Goal: Transaction & Acquisition: Purchase product/service

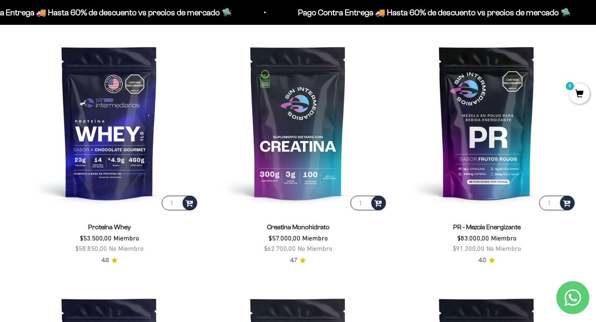
scroll to position [356, 0]
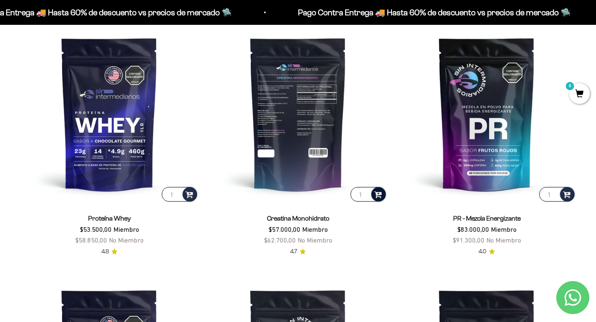
click at [377, 194] on span at bounding box center [378, 194] width 8 height 10
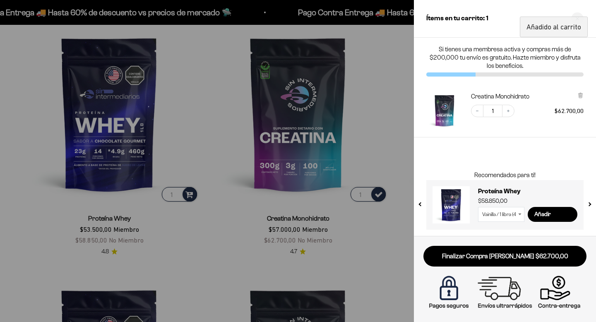
click at [368, 143] on div at bounding box center [298, 161] width 596 height 322
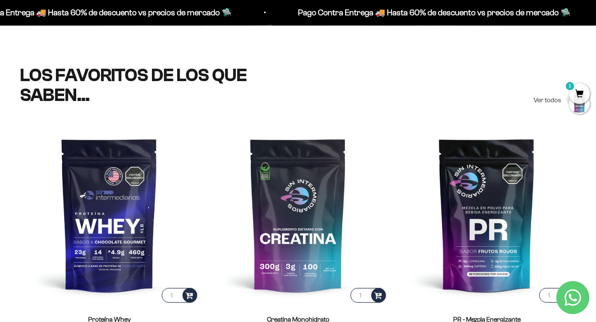
scroll to position [0, 0]
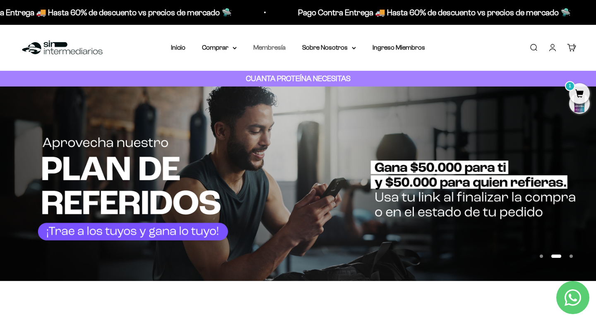
click at [273, 46] on link "Membresía" at bounding box center [269, 47] width 32 height 7
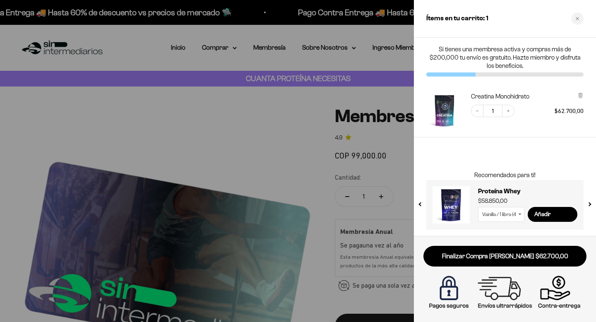
click at [282, 149] on div at bounding box center [298, 161] width 596 height 322
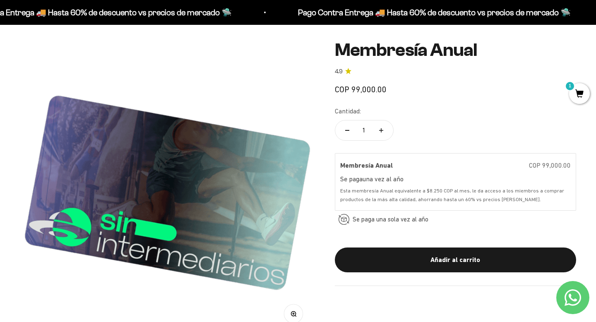
scroll to position [72, 0]
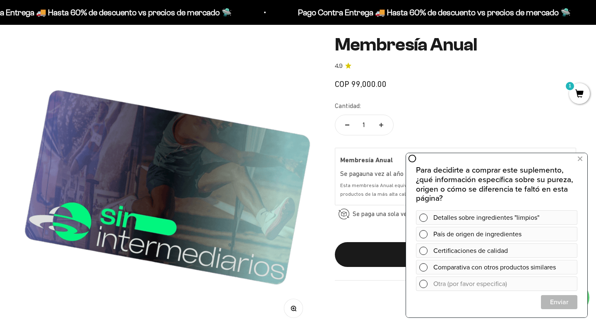
click at [580, 88] on span "1" at bounding box center [579, 93] width 21 height 21
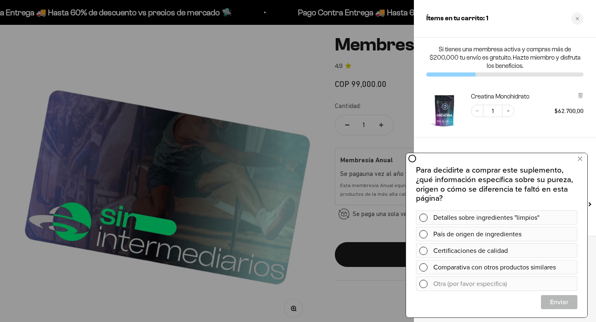
click at [344, 96] on div at bounding box center [298, 161] width 596 height 322
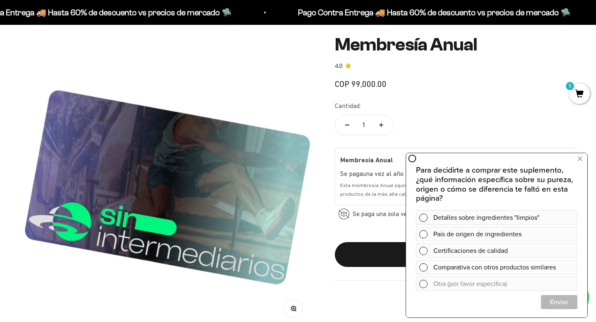
click at [578, 99] on span "1" at bounding box center [579, 93] width 21 height 21
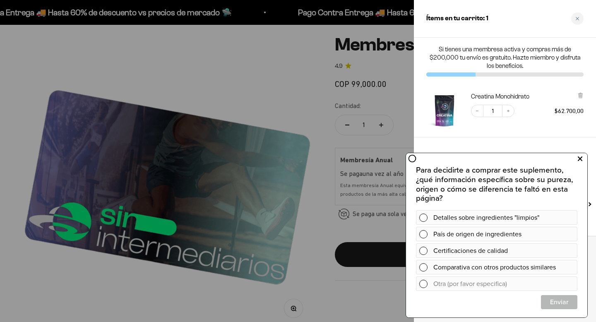
click at [578, 159] on icon at bounding box center [580, 159] width 5 height 11
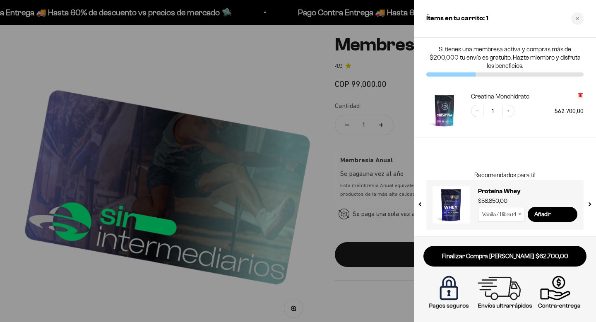
click at [582, 92] on icon at bounding box center [580, 95] width 6 height 6
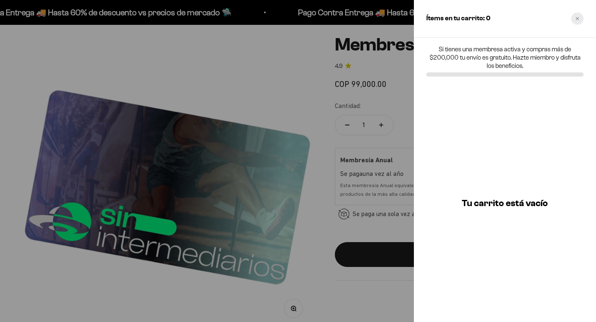
click at [577, 17] on icon "Close cart" at bounding box center [577, 19] width 4 height 4
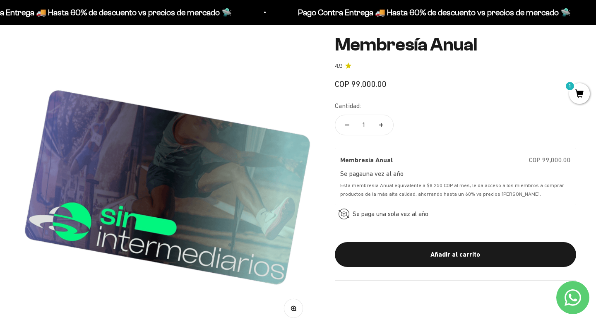
click at [573, 97] on span "1" at bounding box center [579, 93] width 21 height 21
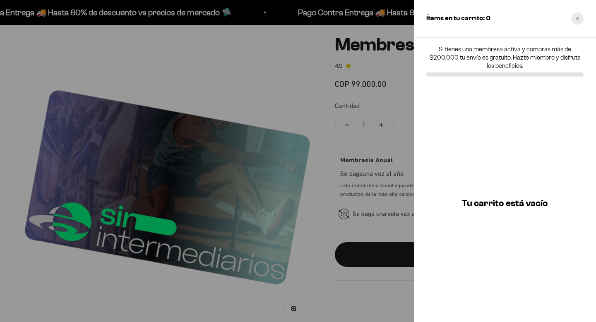
click at [581, 15] on div "Close cart" at bounding box center [577, 18] width 12 height 12
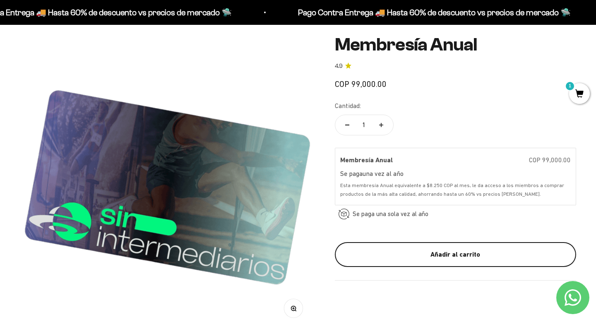
click at [392, 262] on button "Añadir al carrito" at bounding box center [455, 254] width 241 height 25
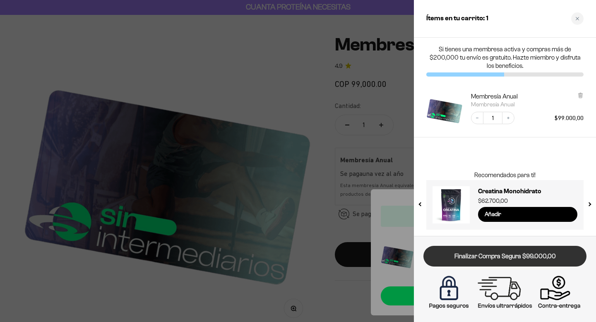
click at [497, 257] on link "Finalizar Compra Segura $99.000,00" at bounding box center [504, 256] width 163 height 21
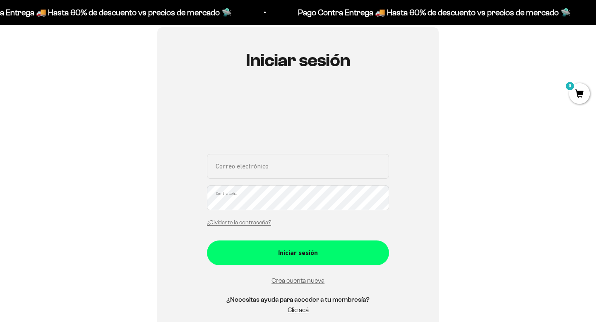
scroll to position [94, 0]
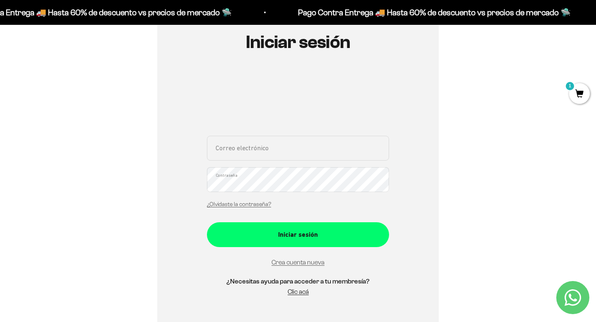
click at [271, 130] on div "Correo electrónico Contraseña ¿Olvidaste la contraseña? Iniciar sesión Crea cue…" at bounding box center [298, 188] width 182 height 233
click at [271, 143] on input "Correo electrónico" at bounding box center [298, 148] width 182 height 25
type input "lgzapatas@yahoo.com"
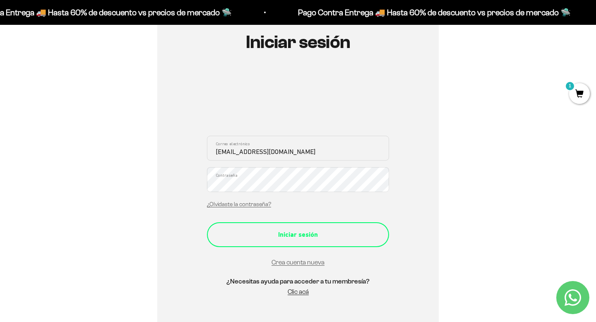
click at [311, 237] on div "Iniciar sesión" at bounding box center [298, 234] width 149 height 11
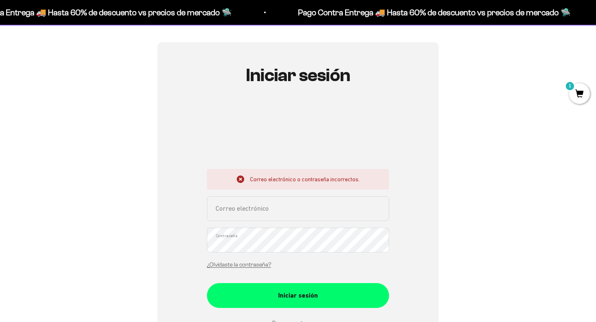
scroll to position [75, 0]
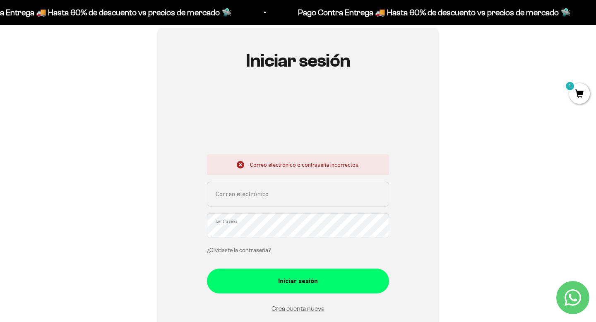
click at [280, 193] on input "Correo electrónico" at bounding box center [298, 194] width 182 height 25
click at [279, 197] on input "Correo electrónico" at bounding box center [298, 194] width 182 height 25
type input "c"
type input "lgzapatas@yahoo.com"
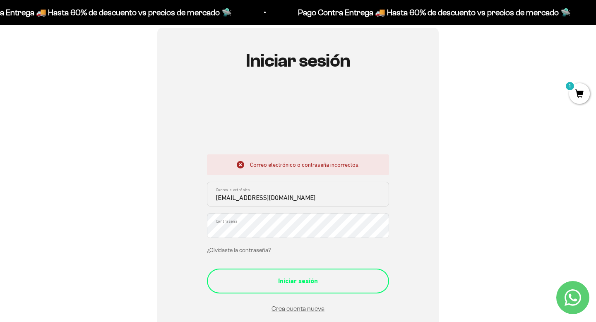
click at [305, 281] on div "Iniciar sesión" at bounding box center [298, 281] width 149 height 11
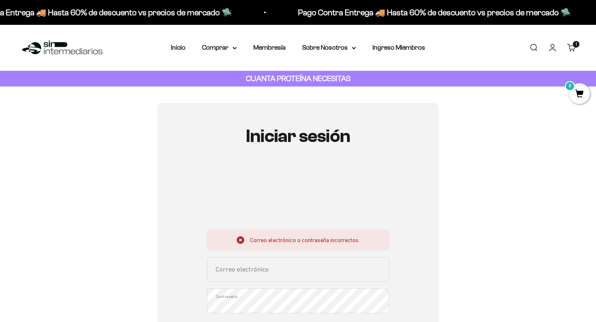
scroll to position [58, 0]
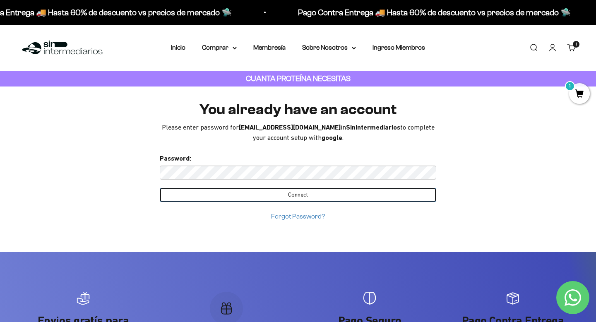
click at [291, 198] on input "Connect" at bounding box center [298, 195] width 277 height 14
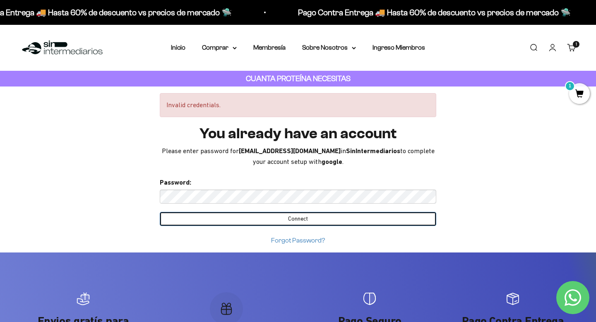
click at [250, 223] on input "Connect" at bounding box center [298, 219] width 277 height 14
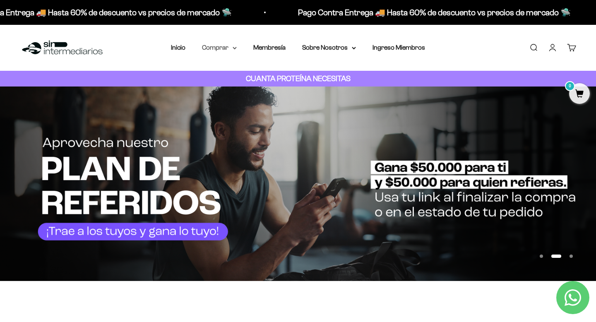
click at [212, 47] on summary "Comprar" at bounding box center [219, 47] width 35 height 11
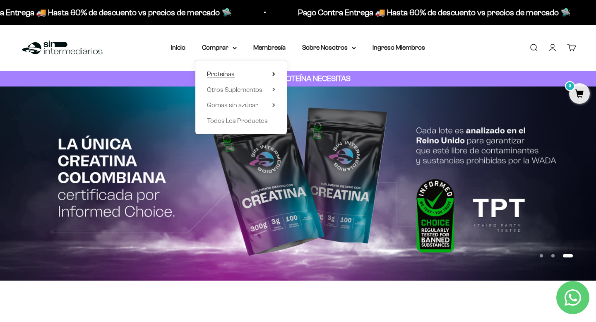
click at [215, 77] on span "Proteínas" at bounding box center [221, 74] width 28 height 11
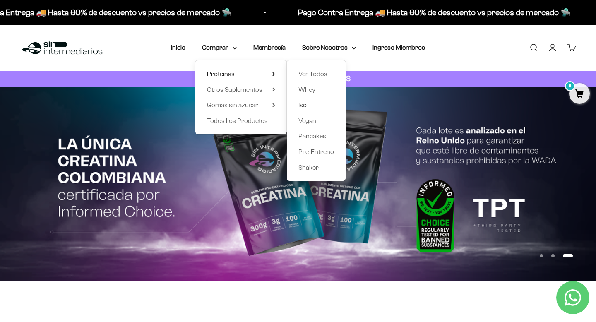
click at [316, 103] on link "Iso" at bounding box center [316, 105] width 36 height 11
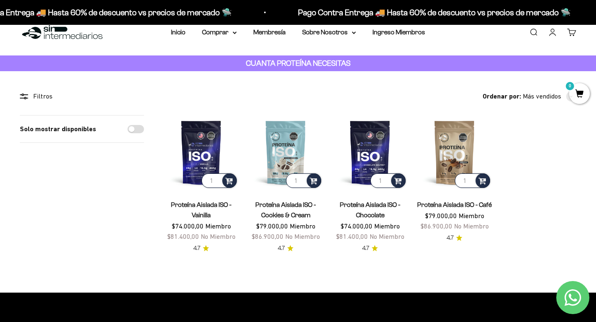
scroll to position [16, 0]
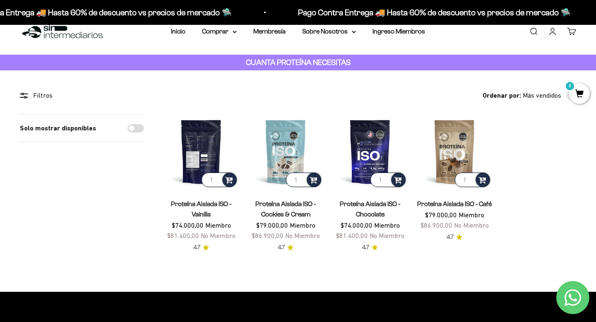
click at [191, 151] on img at bounding box center [201, 151] width 75 height 75
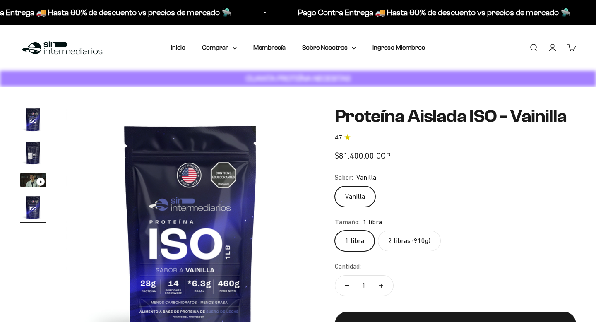
click at [416, 243] on label "2 libras (910g)" at bounding box center [409, 241] width 63 height 21
click at [335, 231] on input "2 libras (910g)" at bounding box center [334, 230] width 0 height 0
radio input "true"
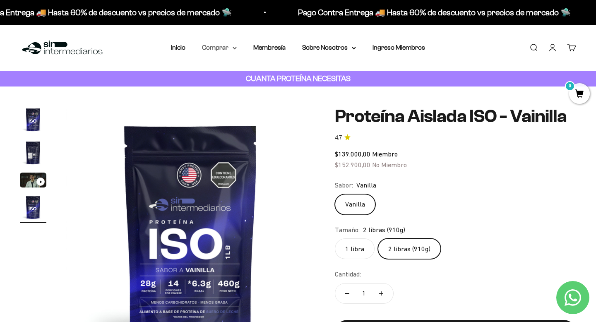
click at [223, 50] on summary "Comprar" at bounding box center [219, 47] width 35 height 11
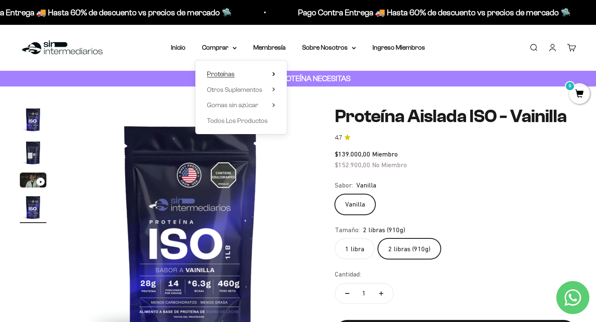
click at [220, 71] on span "Proteínas" at bounding box center [221, 73] width 28 height 7
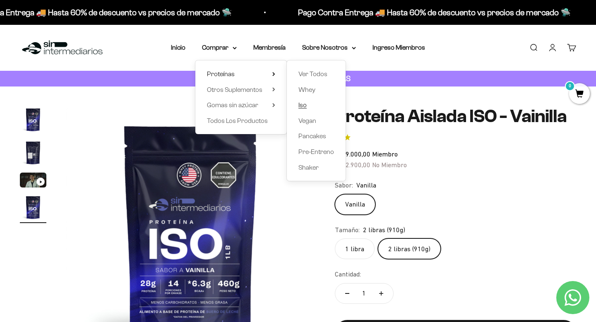
click at [302, 107] on span "Iso" at bounding box center [302, 104] width 8 height 7
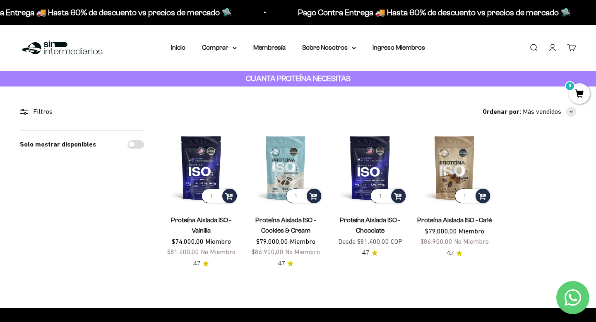
click at [136, 146] on input "Solo mostrar disponibles" at bounding box center [136, 144] width 17 height 8
checkbox input "true"
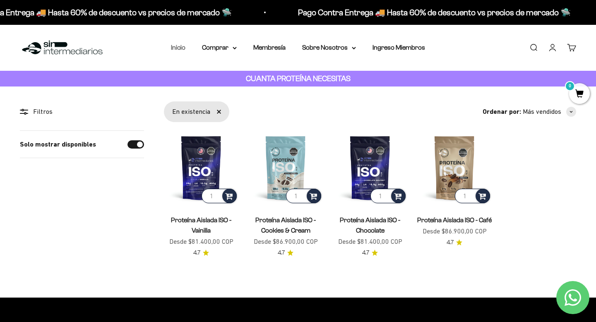
click at [180, 47] on link "Inicio" at bounding box center [178, 47] width 14 height 7
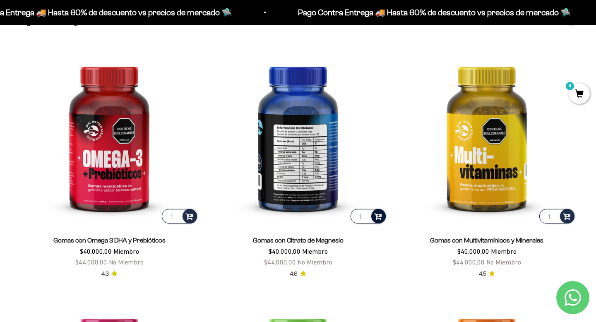
scroll to position [1160, 0]
click at [377, 214] on span at bounding box center [378, 216] width 8 height 10
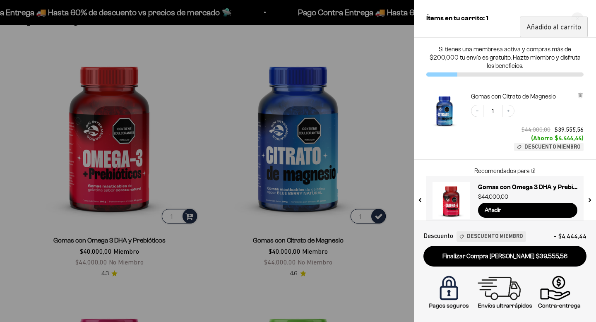
click at [387, 166] on div at bounding box center [298, 161] width 596 height 322
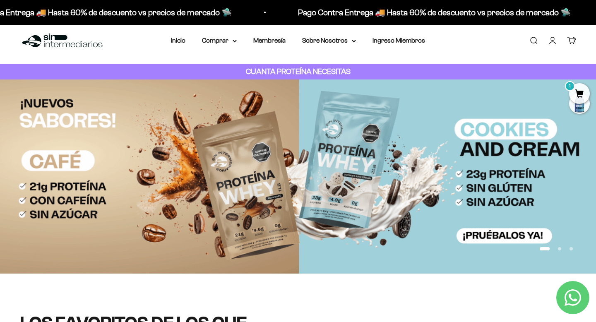
scroll to position [0, 0]
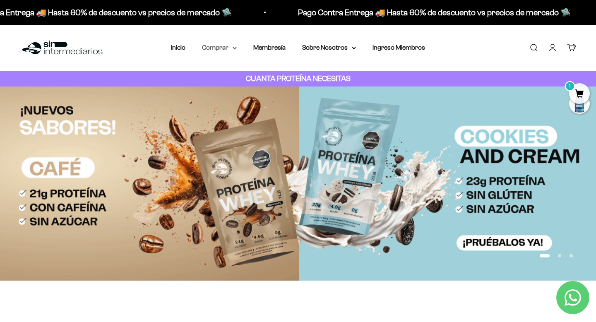
click at [221, 48] on summary "Comprar" at bounding box center [219, 47] width 35 height 11
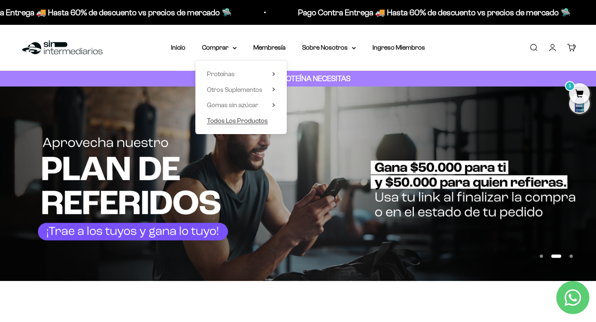
click at [235, 122] on span "Todos Los Productos" at bounding box center [237, 120] width 61 height 7
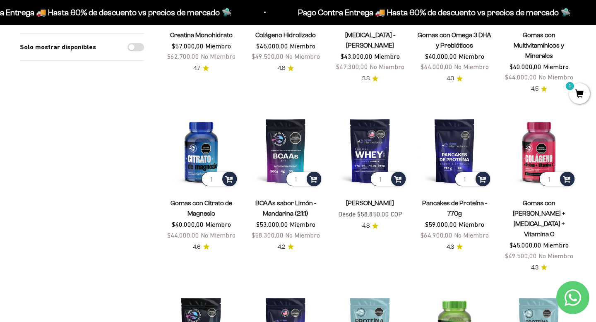
scroll to position [185, 0]
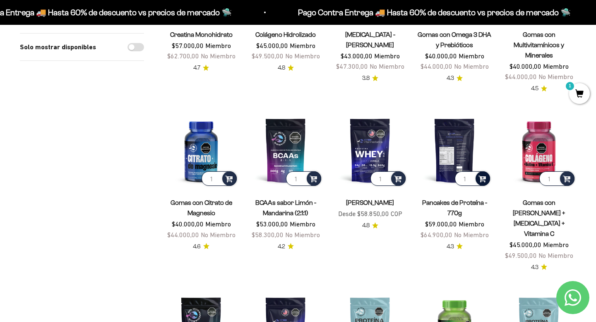
click at [487, 179] on div at bounding box center [483, 178] width 14 height 14
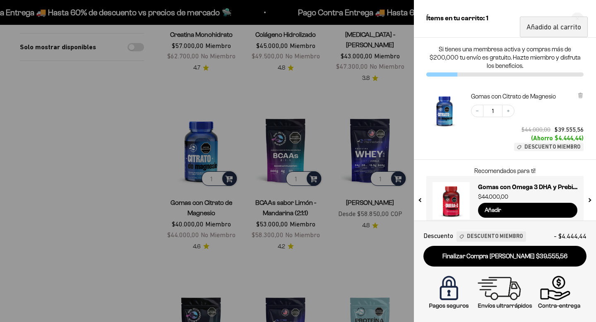
click at [223, 87] on div at bounding box center [298, 161] width 596 height 322
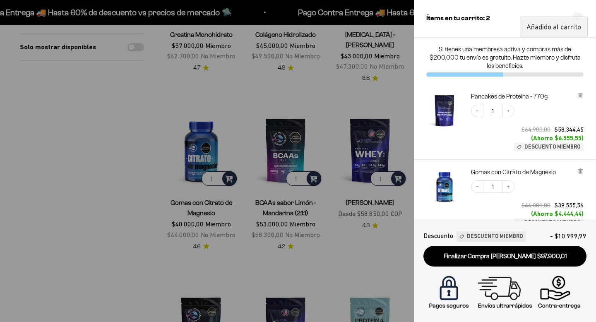
click at [79, 103] on div at bounding box center [298, 161] width 596 height 322
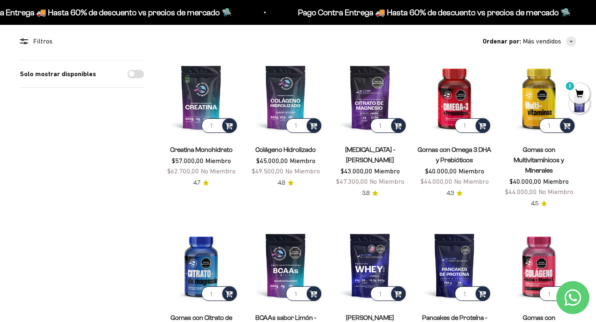
scroll to position [0, 0]
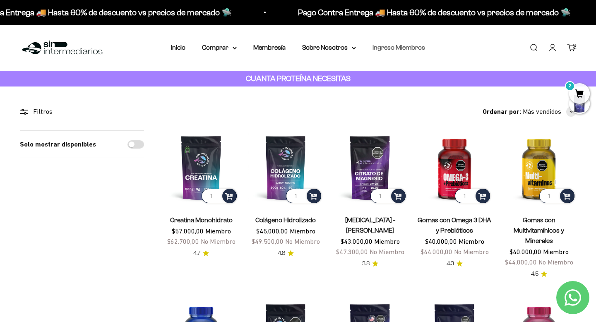
click at [398, 49] on link "Ingreso Miembros" at bounding box center [399, 47] width 53 height 7
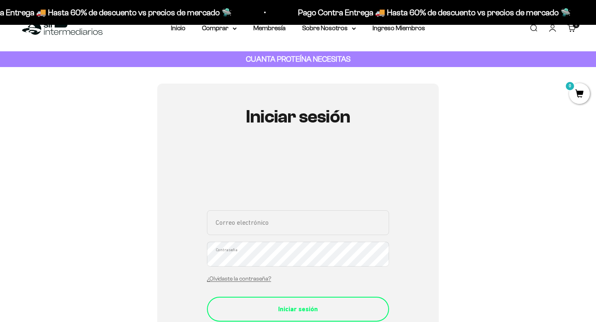
scroll to position [81, 0]
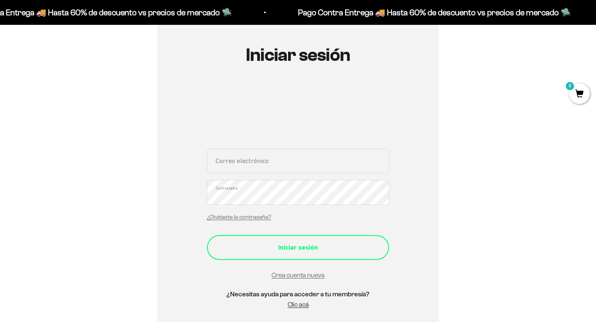
type input "[EMAIL_ADDRESS][DOMAIN_NAME]"
click at [292, 255] on button "Iniciar sesión" at bounding box center [298, 247] width 182 height 25
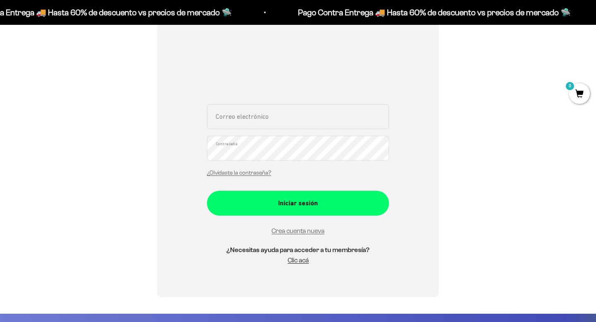
scroll to position [199, 0]
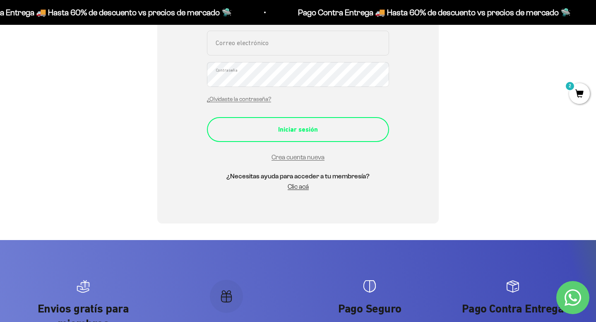
type input "[EMAIL_ADDRESS][DOMAIN_NAME]"
click at [308, 128] on div "Iniciar sesión" at bounding box center [298, 129] width 149 height 11
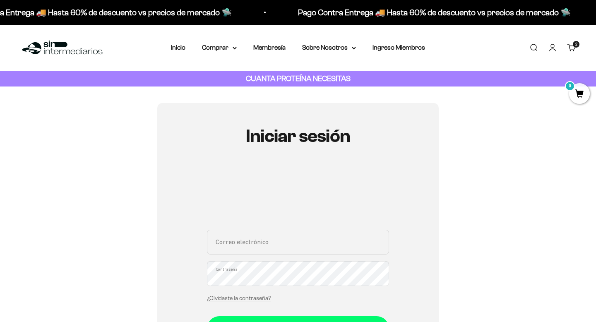
type input "[EMAIL_ADDRESS][DOMAIN_NAME]"
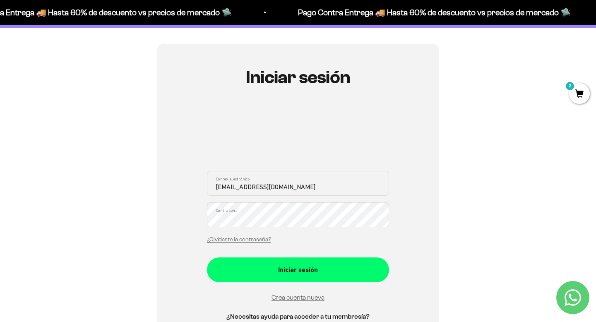
scroll to position [61, 0]
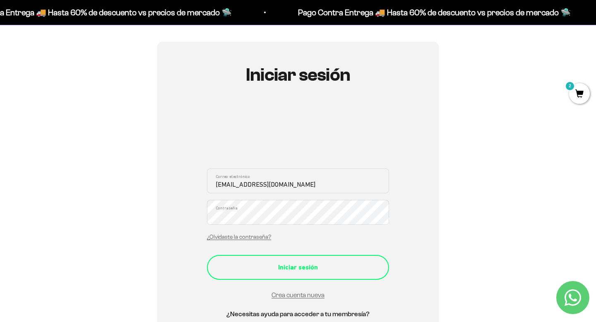
click at [312, 277] on button "Iniciar sesión" at bounding box center [298, 267] width 182 height 25
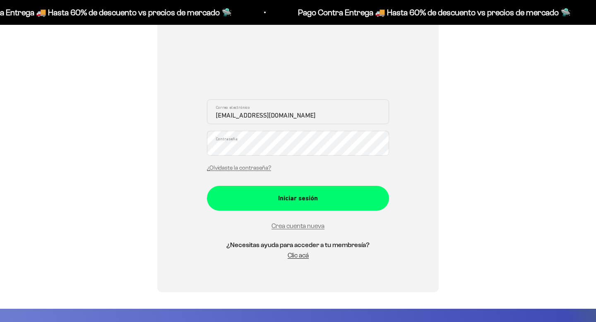
scroll to position [130, 0]
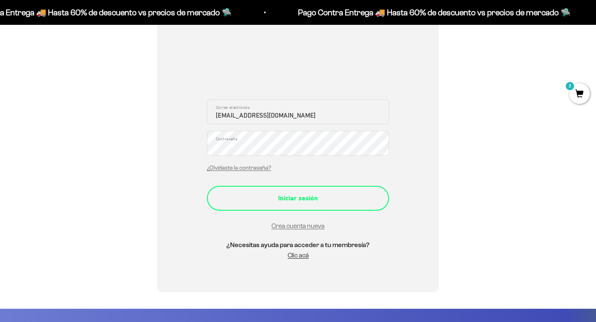
click at [306, 197] on div "Iniciar sesión" at bounding box center [298, 198] width 149 height 11
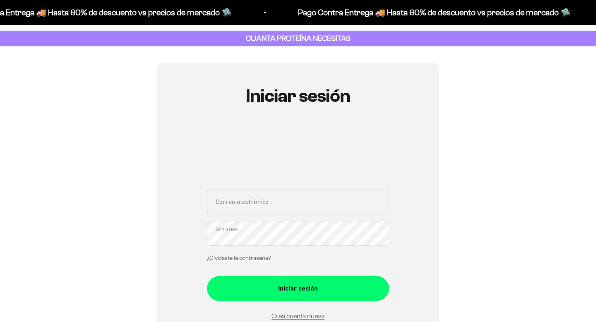
scroll to position [70, 0]
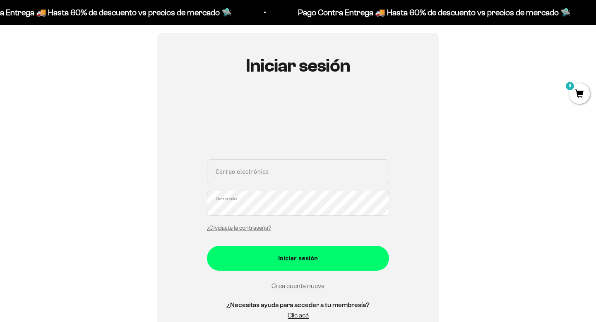
type input "[EMAIL_ADDRESS][DOMAIN_NAME]"
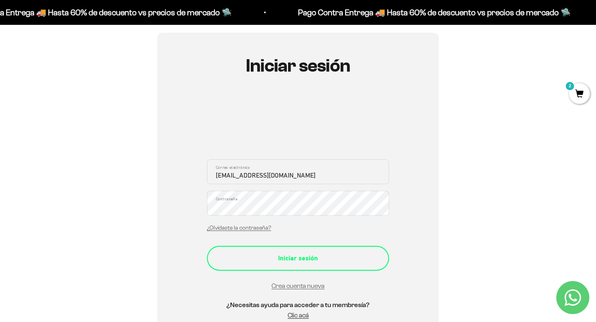
click at [278, 265] on button "Iniciar sesión" at bounding box center [298, 258] width 182 height 25
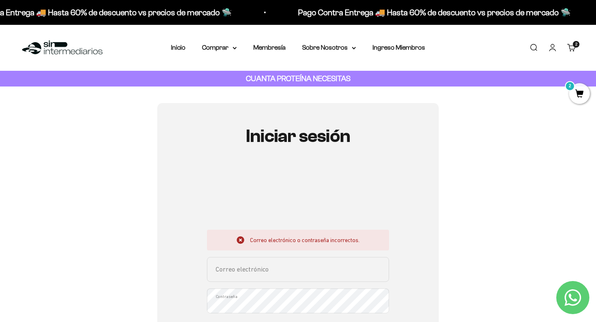
type input "[EMAIL_ADDRESS][DOMAIN_NAME]"
click at [579, 101] on span "2" at bounding box center [579, 93] width 21 height 21
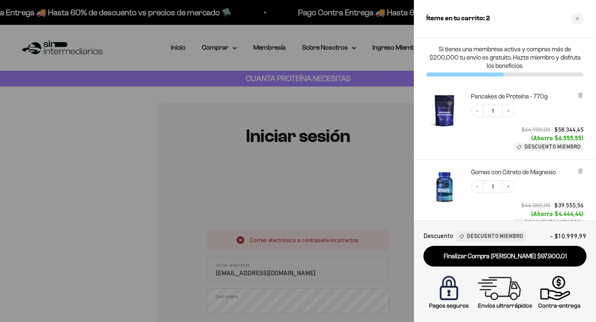
click at [376, 99] on div at bounding box center [298, 161] width 596 height 322
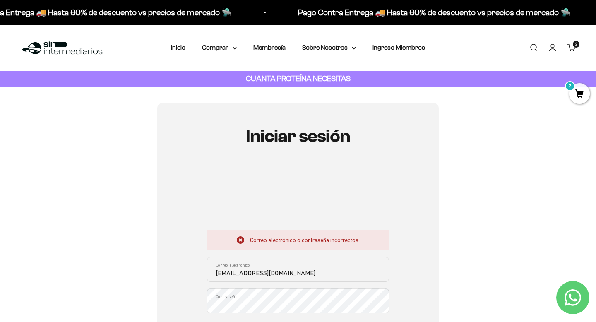
click at [576, 43] on span "2" at bounding box center [576, 44] width 2 height 4
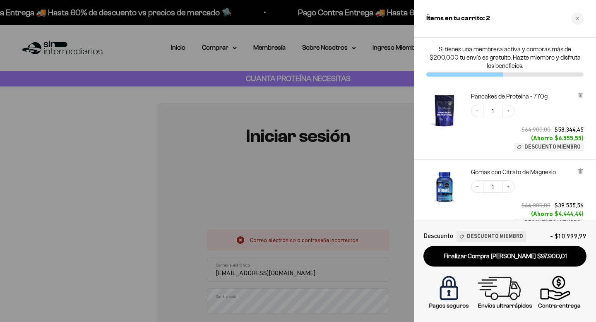
click at [328, 56] on div at bounding box center [298, 161] width 596 height 322
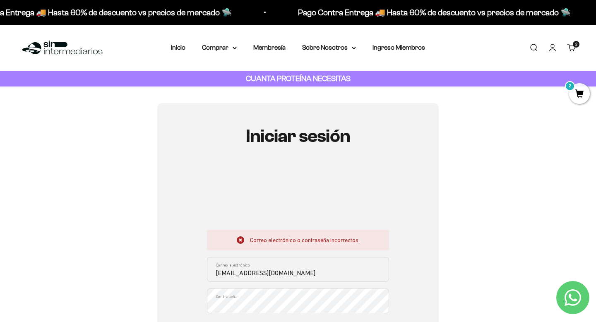
click at [553, 47] on link "Cuenta" at bounding box center [552, 47] width 9 height 9
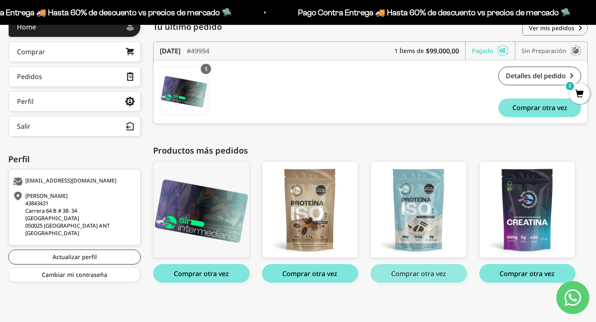
scroll to position [123, 0]
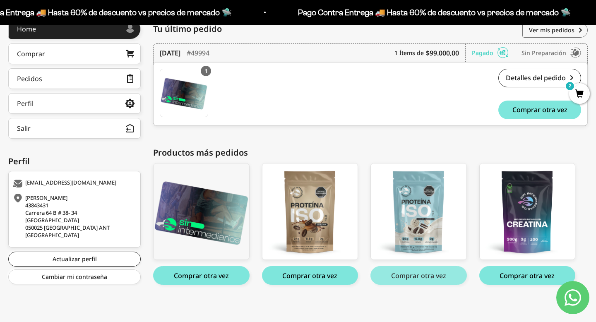
click at [419, 274] on button "Comprar otra vez" at bounding box center [419, 275] width 96 height 19
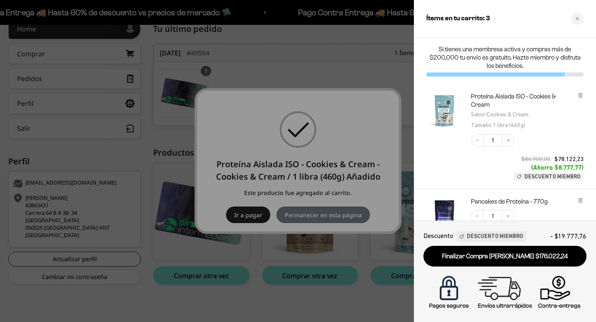
click at [315, 209] on div at bounding box center [298, 161] width 596 height 322
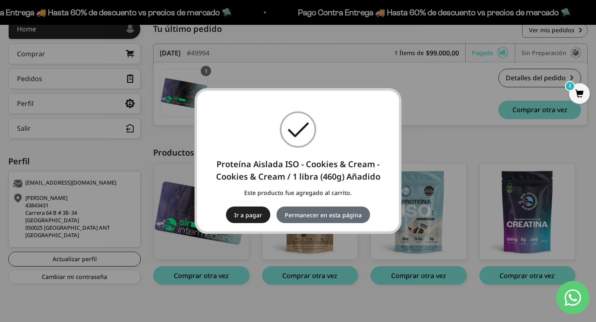
click at [315, 217] on button "Permanecer en esta página" at bounding box center [324, 215] width 94 height 17
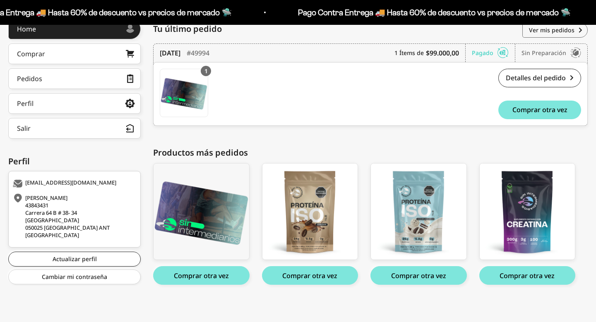
scroll to position [125, 0]
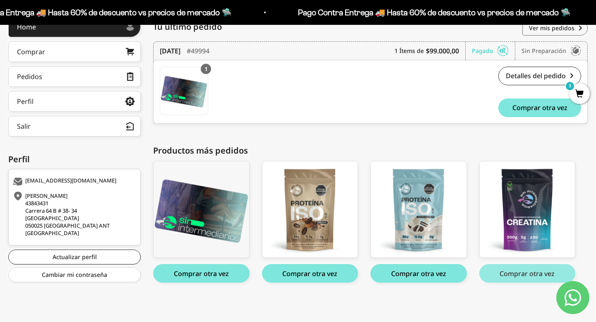
click at [505, 272] on button "Comprar otra vez" at bounding box center [527, 273] width 96 height 19
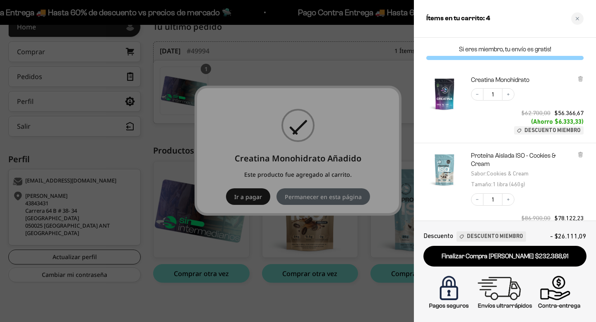
click at [303, 75] on div at bounding box center [298, 161] width 596 height 322
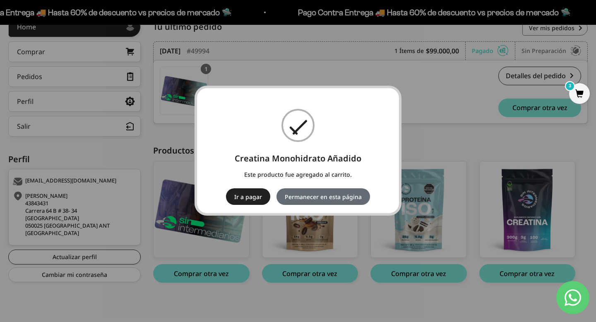
click at [335, 199] on button "Permanecer en esta página" at bounding box center [324, 196] width 94 height 17
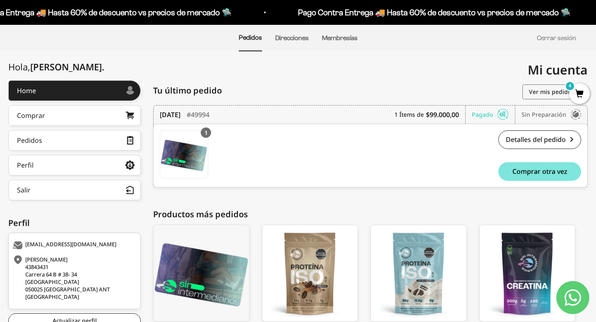
scroll to position [47, 0]
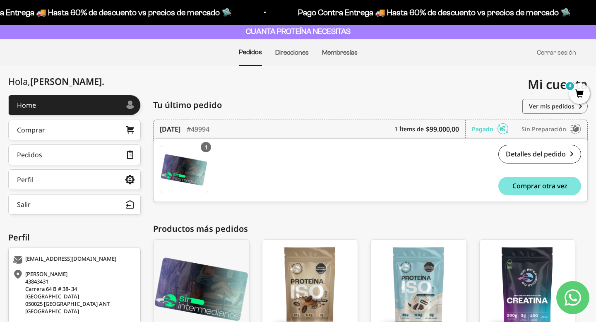
click at [580, 91] on span "4" at bounding box center [579, 93] width 21 height 21
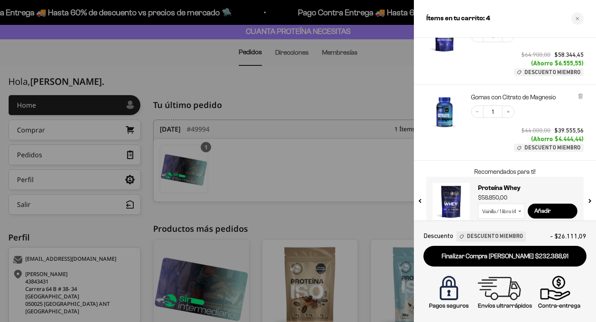
scroll to position [251, 0]
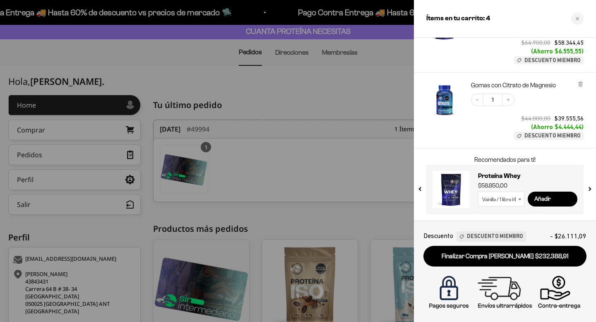
click at [361, 87] on div at bounding box center [298, 161] width 596 height 322
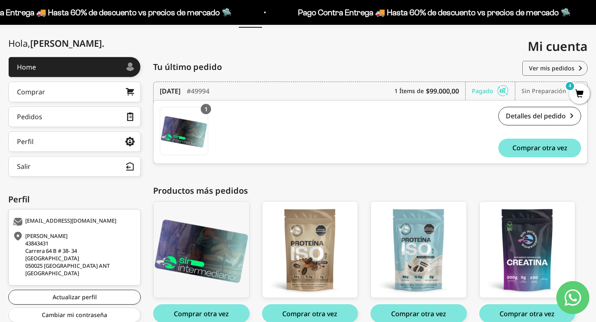
scroll to position [79, 0]
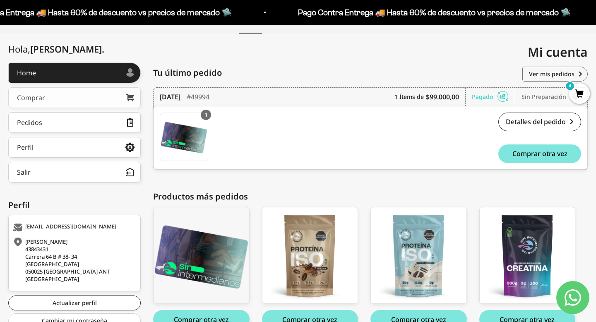
click at [63, 93] on link "Comprar" at bounding box center [74, 97] width 132 height 21
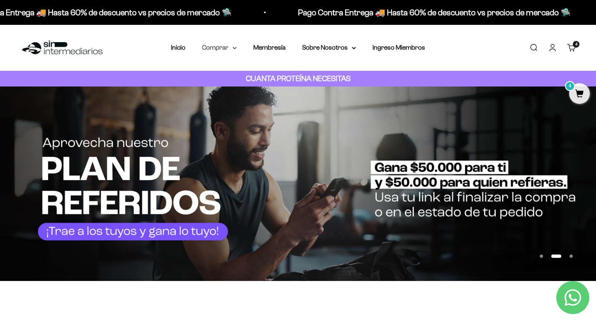
click at [224, 50] on summary "Comprar" at bounding box center [219, 47] width 35 height 11
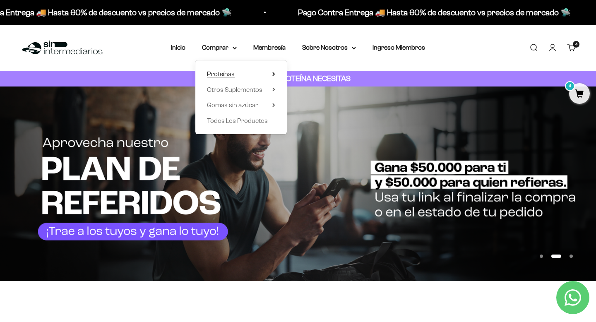
click at [223, 75] on span "Proteínas" at bounding box center [221, 73] width 28 height 7
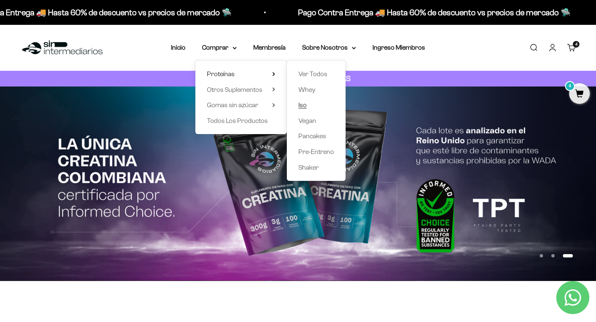
click at [309, 108] on link "Iso" at bounding box center [316, 105] width 36 height 11
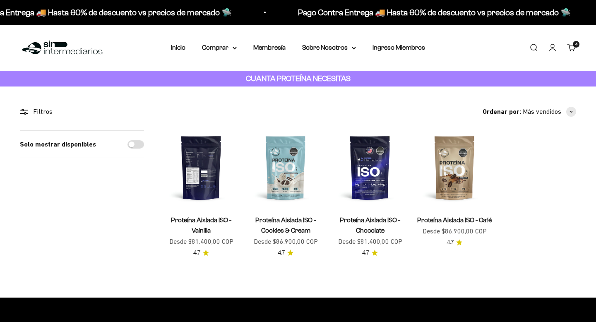
click at [211, 190] on img at bounding box center [201, 167] width 75 height 75
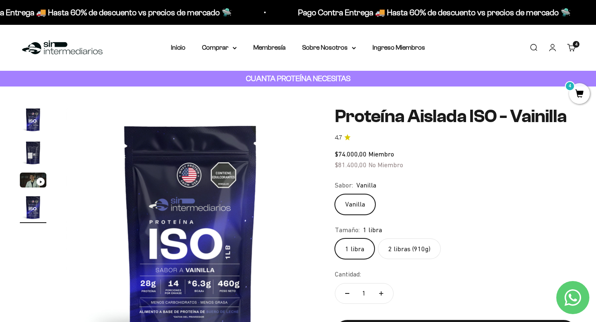
click at [406, 255] on label "2 libras (910g)" at bounding box center [409, 248] width 63 height 21
click at [335, 238] on input "2 libras (910g)" at bounding box center [334, 238] width 0 height 0
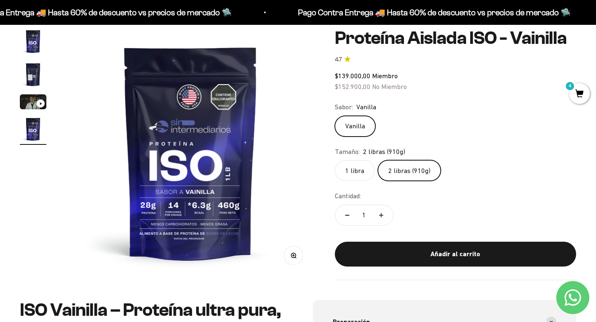
scroll to position [79, 0]
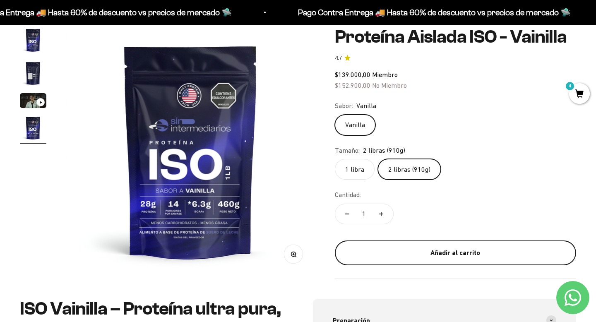
click at [452, 252] on div "Añadir al carrito" at bounding box center [455, 253] width 208 height 11
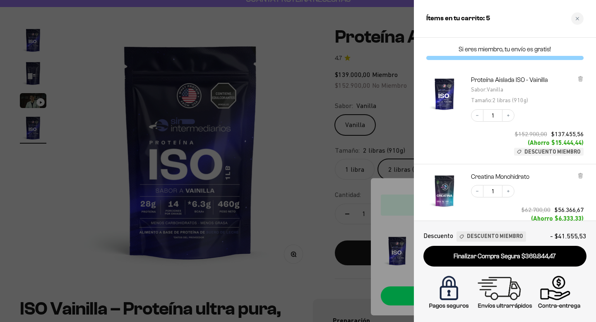
click at [318, 195] on div at bounding box center [298, 161] width 596 height 322
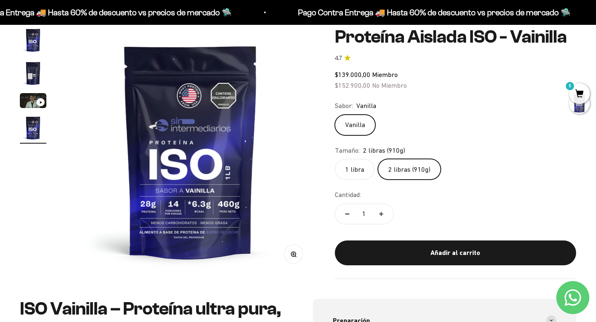
click at [579, 91] on span "5" at bounding box center [579, 93] width 21 height 21
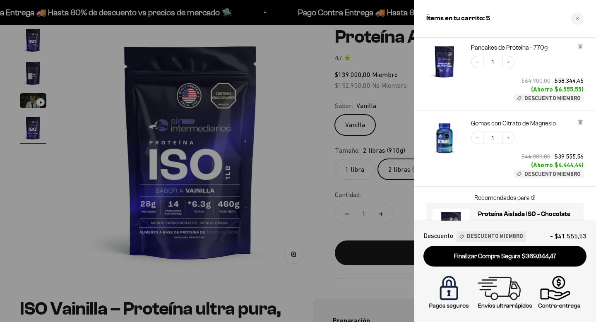
scroll to position [324, 0]
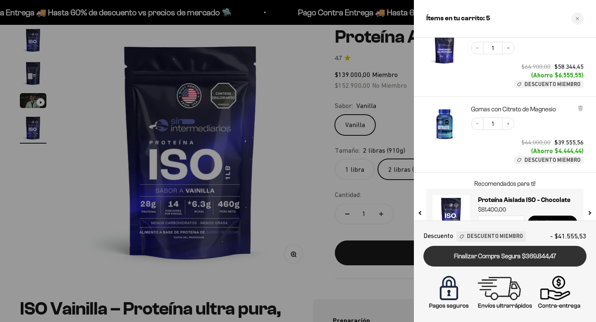
click at [508, 257] on link "Finalizar Compra Segura $369.844,47" at bounding box center [504, 256] width 163 height 21
